Goal: Navigation & Orientation: Understand site structure

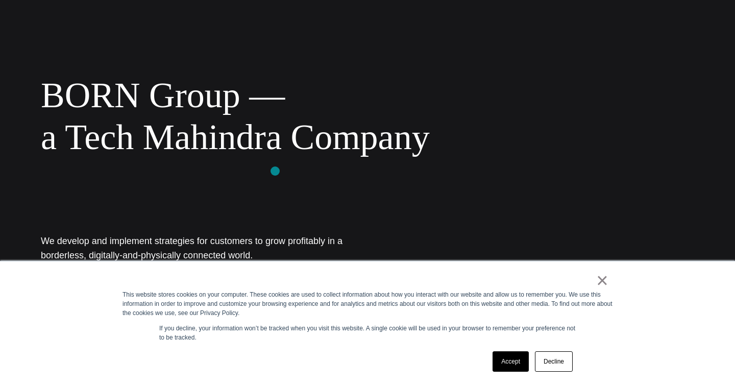
scroll to position [79, 0]
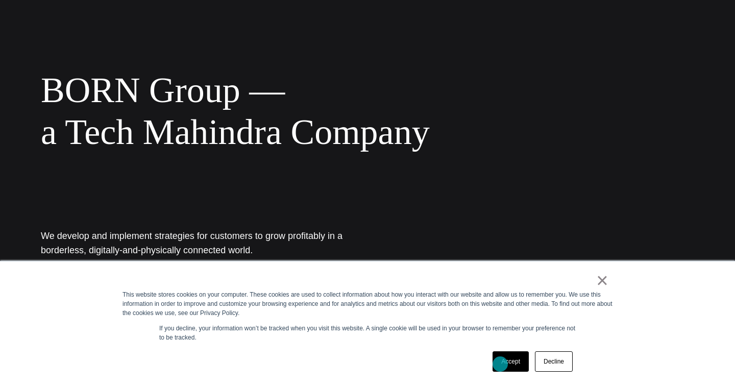
click at [500, 364] on link "Accept" at bounding box center [510, 361] width 36 height 20
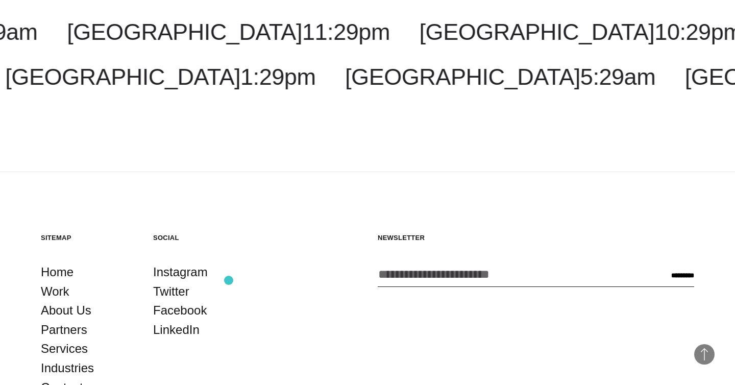
scroll to position [1886, 0]
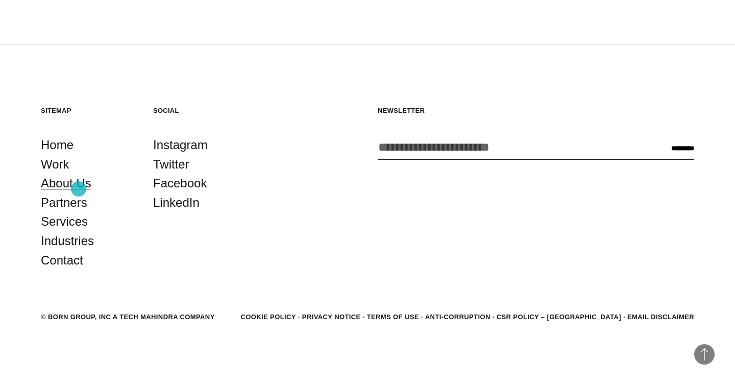
click at [79, 189] on link "About Us" at bounding box center [66, 183] width 51 height 19
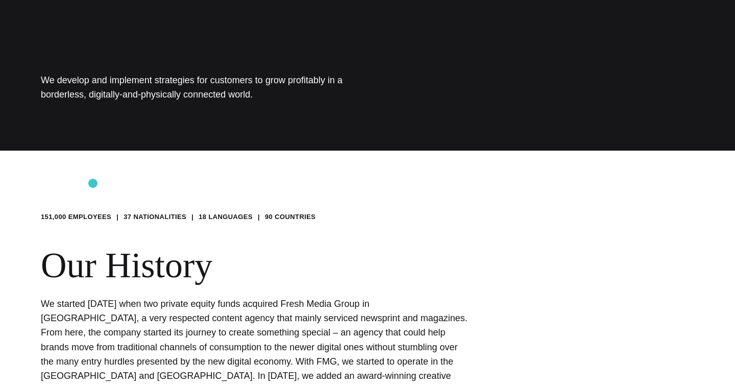
scroll to position [0, 0]
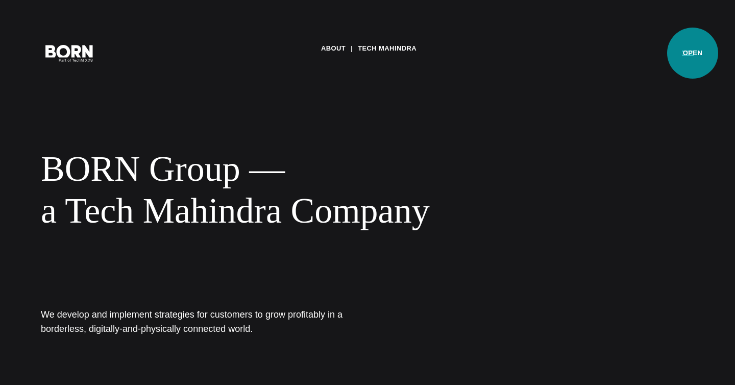
click at [693, 53] on button "Primary Menu" at bounding box center [688, 52] width 24 height 21
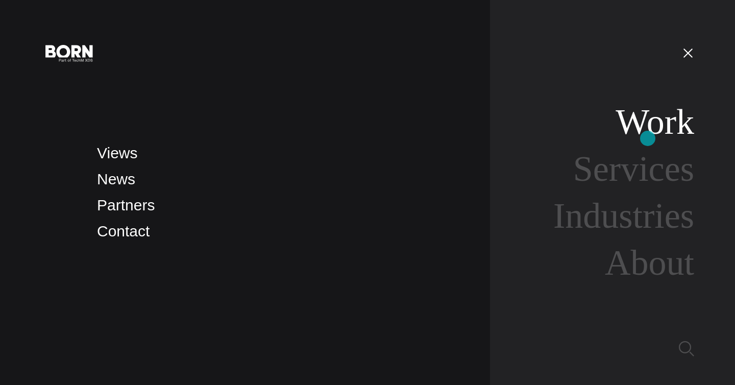
click at [648, 138] on link "Work" at bounding box center [654, 121] width 79 height 39
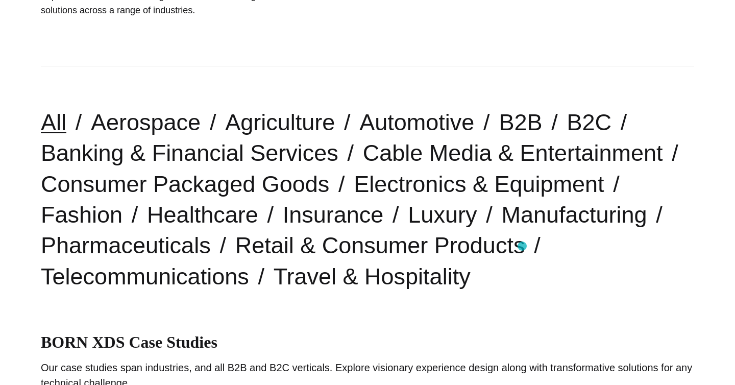
scroll to position [210, 0]
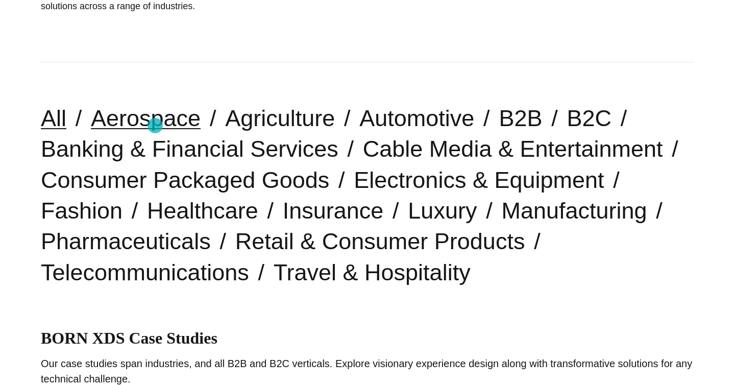
click at [155, 126] on link "Aerospace" at bounding box center [146, 118] width 110 height 26
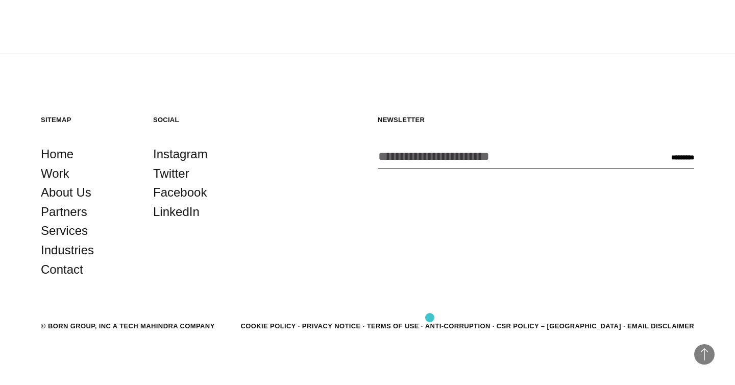
scroll to position [1203, 0]
